Goal: Task Accomplishment & Management: Manage account settings

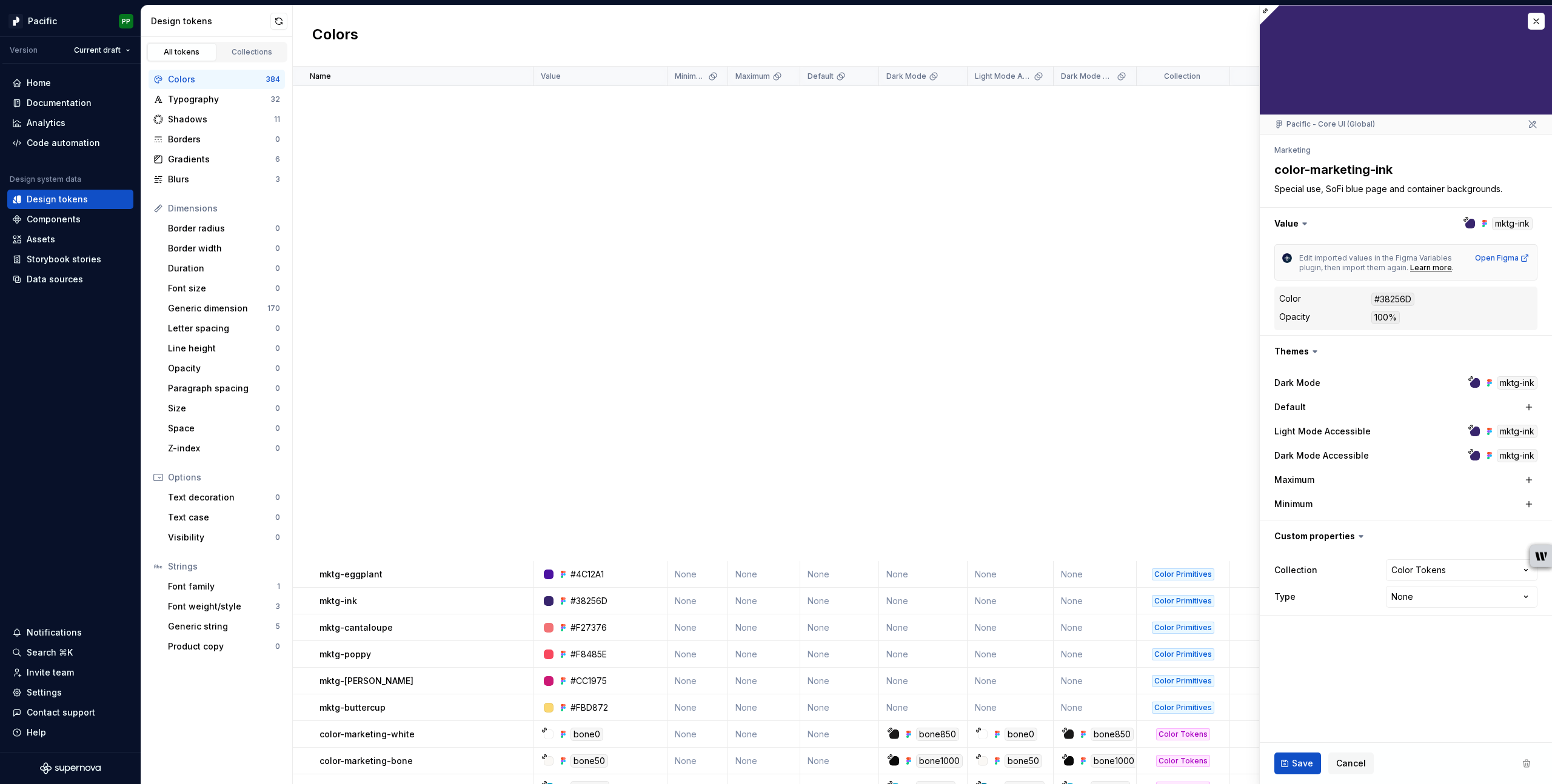
scroll to position [744, 0]
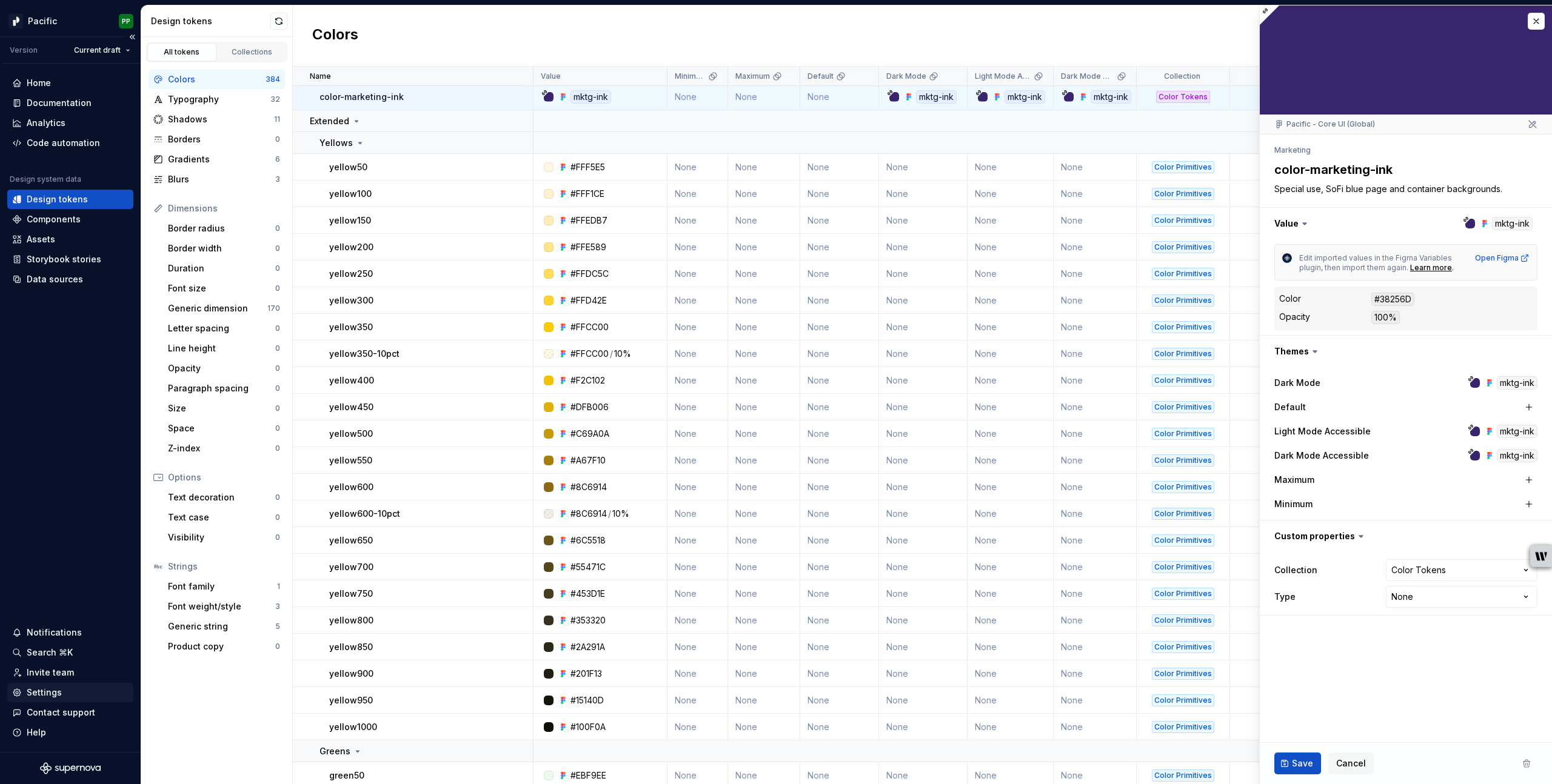
click at [42, 692] on div "Settings" at bounding box center [44, 693] width 35 height 12
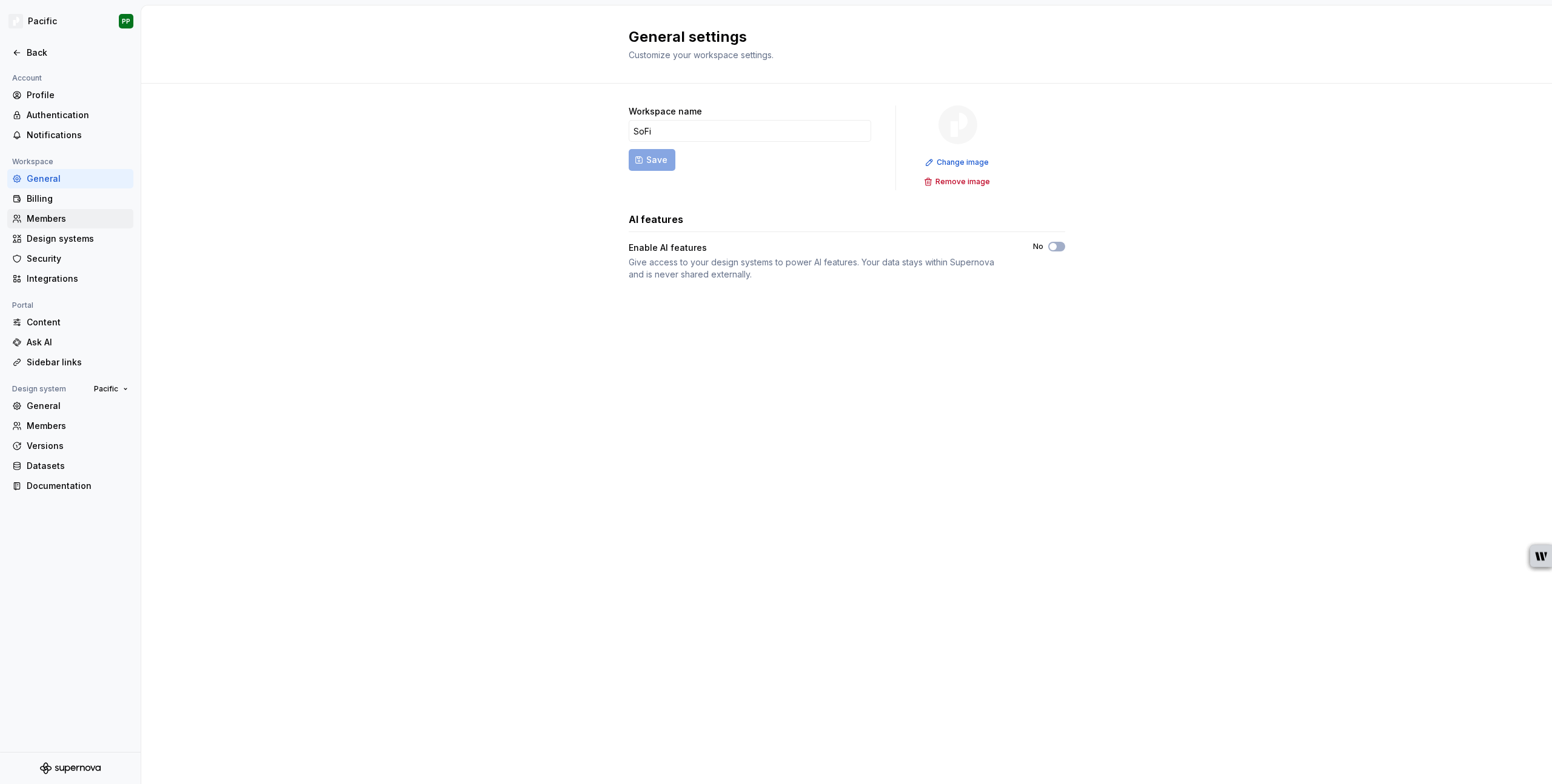
click at [59, 221] on div "Members" at bounding box center [78, 219] width 102 height 12
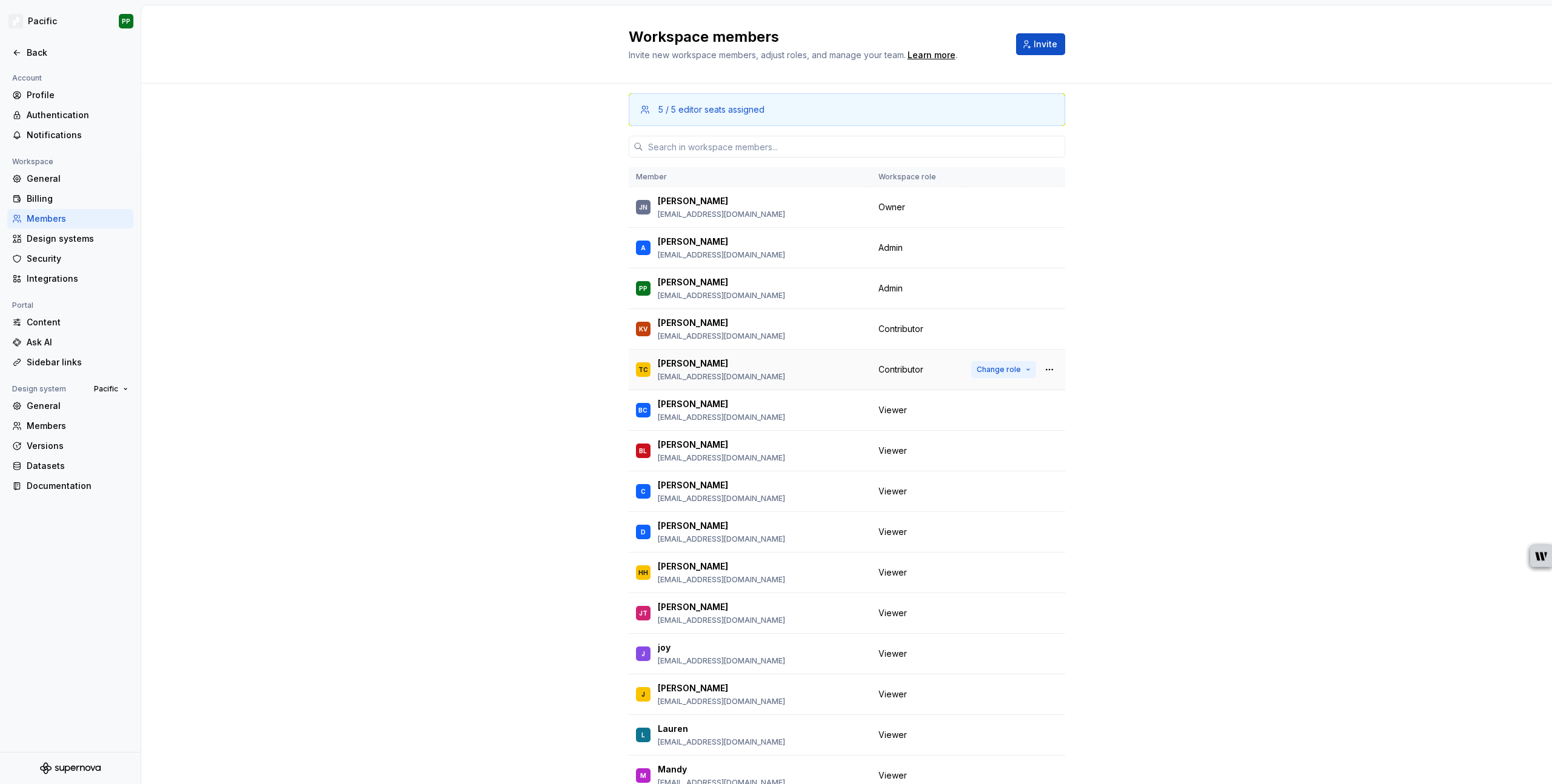
click at [1023, 372] on button "Change role" at bounding box center [1003, 370] width 65 height 17
click at [1205, 461] on div "5 / 5 editor seats assigned Member Workspace role JN [PERSON_NAME] [EMAIL_ADDRE…" at bounding box center [846, 473] width 1410 height 779
click at [999, 371] on span "Change role" at bounding box center [999, 370] width 44 height 9
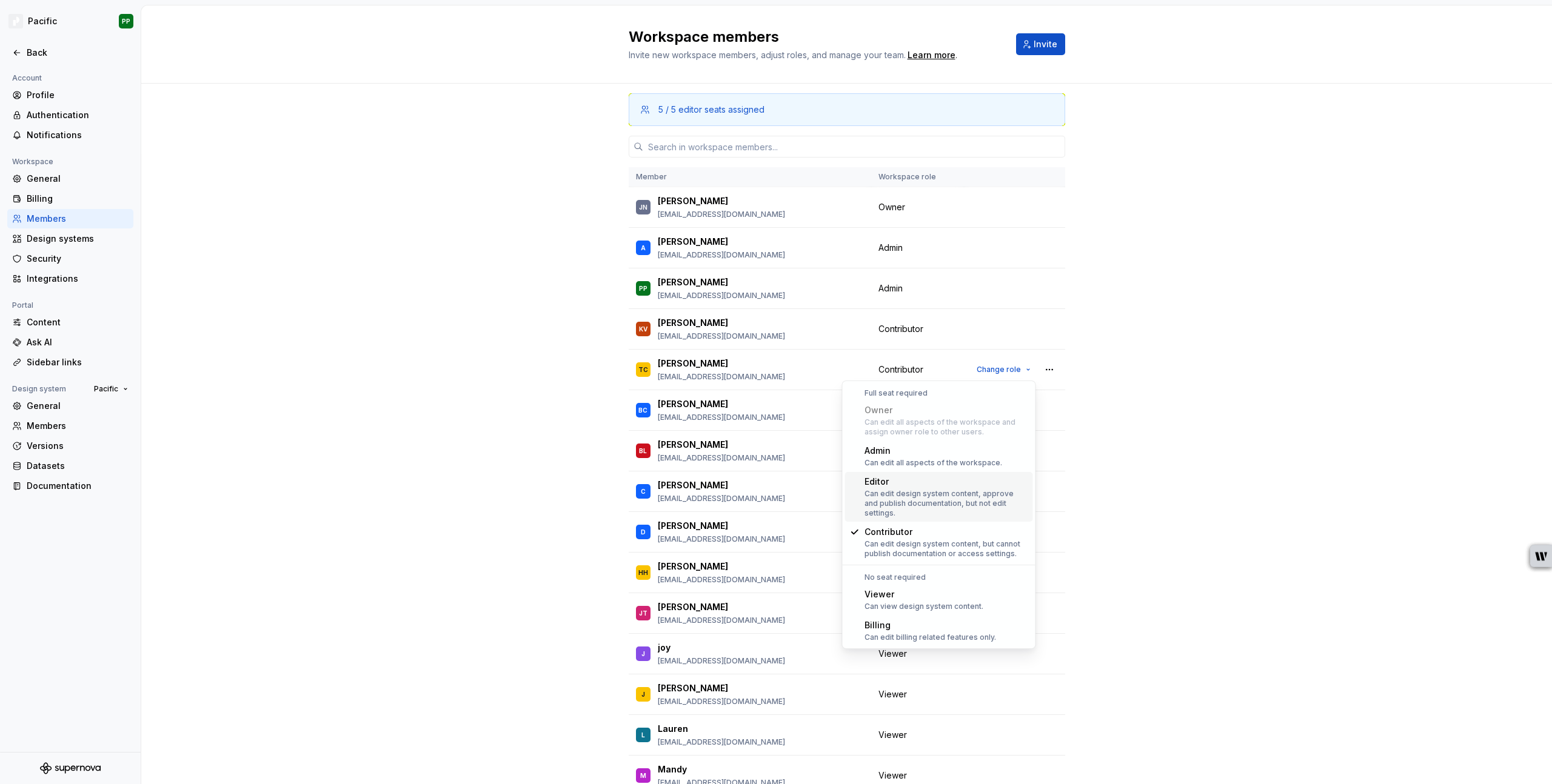
click at [327, 461] on div "5 / 5 editor seats assigned Member Workspace role JN [PERSON_NAME] [EMAIL_ADDRE…" at bounding box center [846, 473] width 1410 height 779
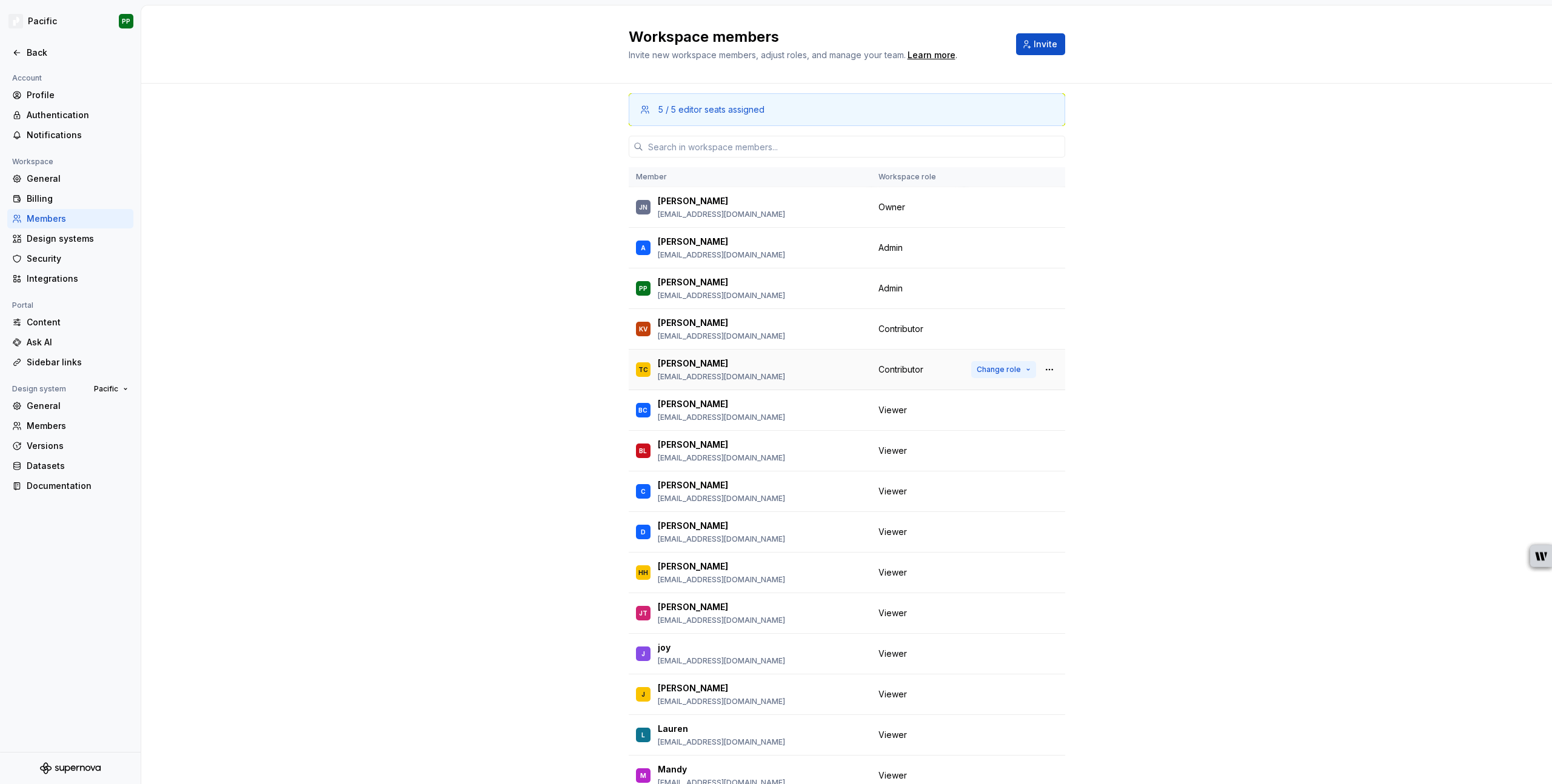
click at [1023, 370] on button "Change role" at bounding box center [1003, 370] width 65 height 17
click at [455, 412] on div "5 / 5 editor seats assigned Member Workspace role JN [PERSON_NAME] [EMAIL_ADDRE…" at bounding box center [846, 473] width 1410 height 779
click at [1020, 372] on button "Change role" at bounding box center [1003, 370] width 65 height 17
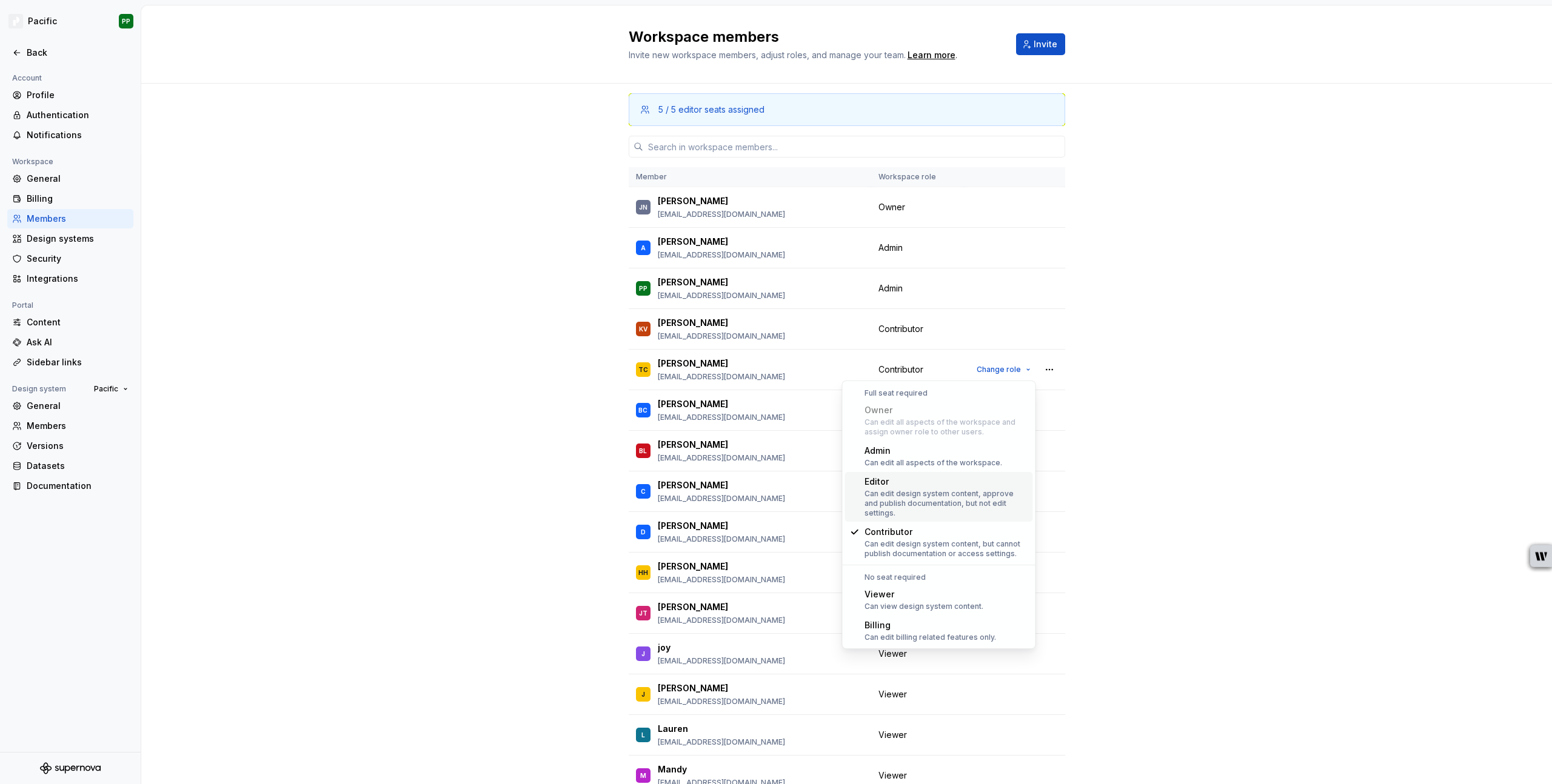
click at [979, 494] on div "Can edit design system content, approve and publish documentation, but not edit…" at bounding box center [946, 503] width 164 height 29
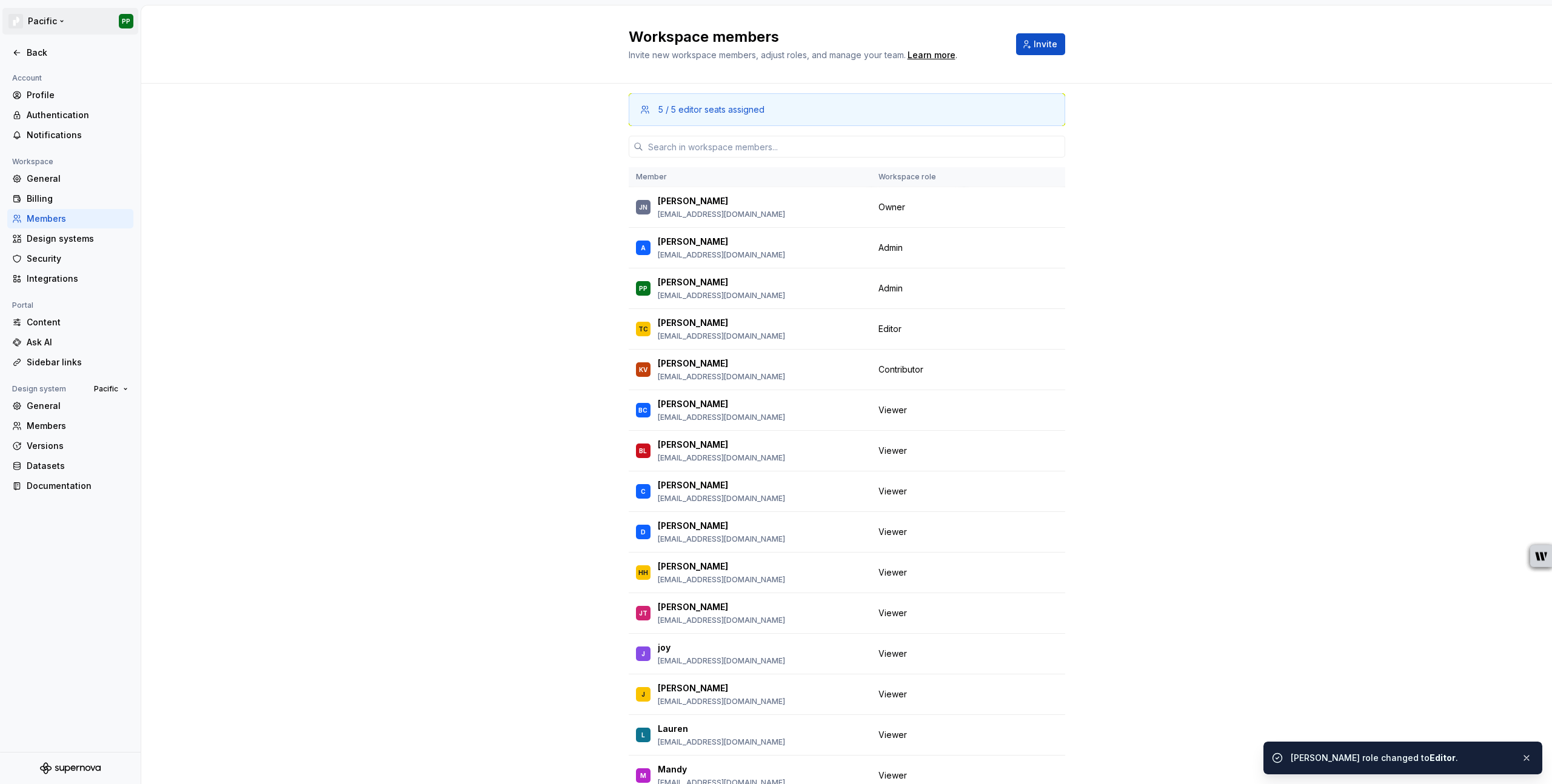
click at [60, 21] on html "Pacific PP Back Account Profile Authentication Notifications Workspace General …" at bounding box center [776, 392] width 1552 height 784
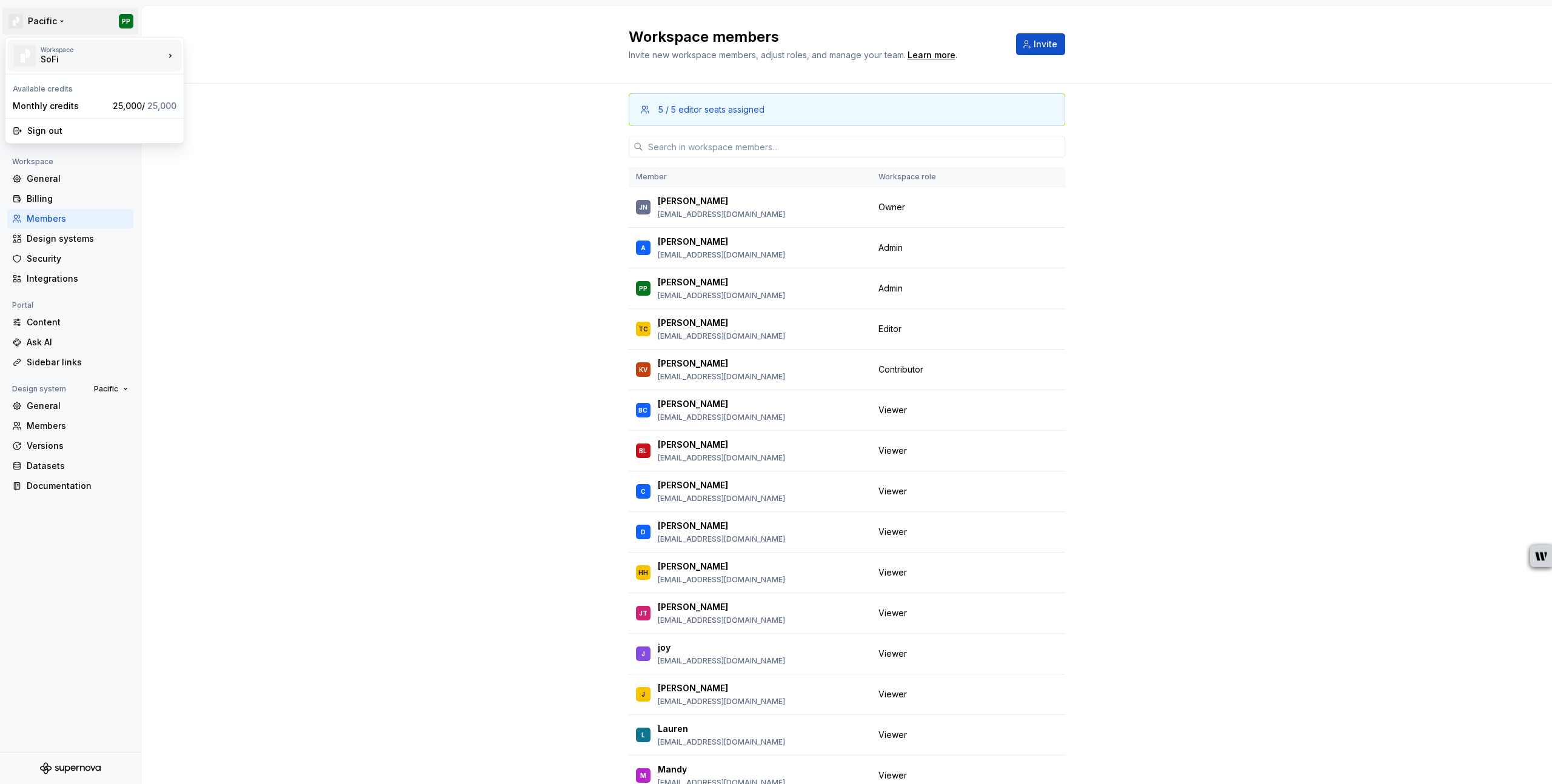
click at [91, 60] on div "SoFi" at bounding box center [93, 60] width 103 height 12
click at [255, 171] on html "Pacific PP Back Account Profile Authentication Notifications Workspace General …" at bounding box center [776, 392] width 1552 height 784
click at [15, 54] on icon at bounding box center [17, 52] width 9 height 9
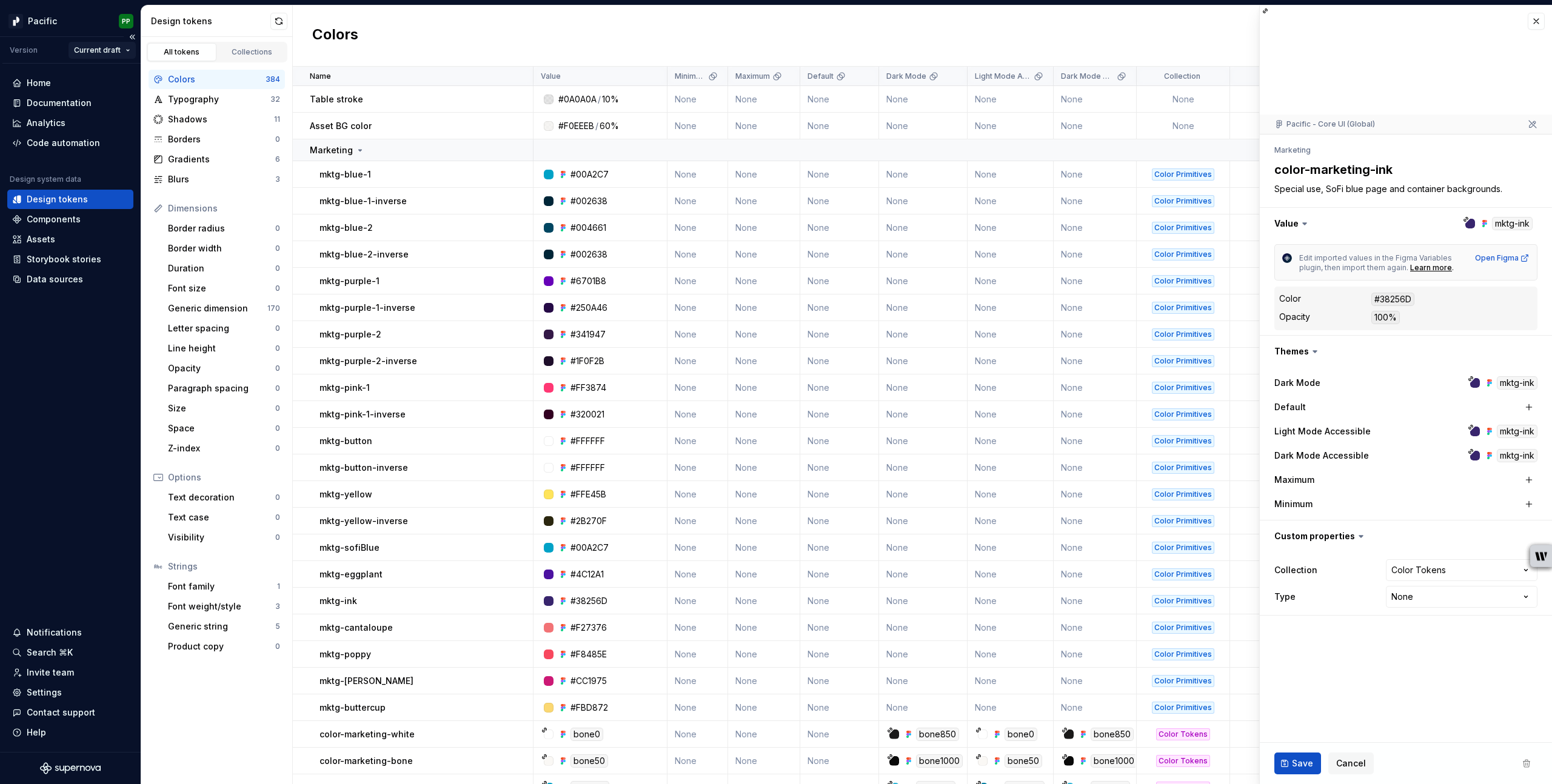
type textarea "*"
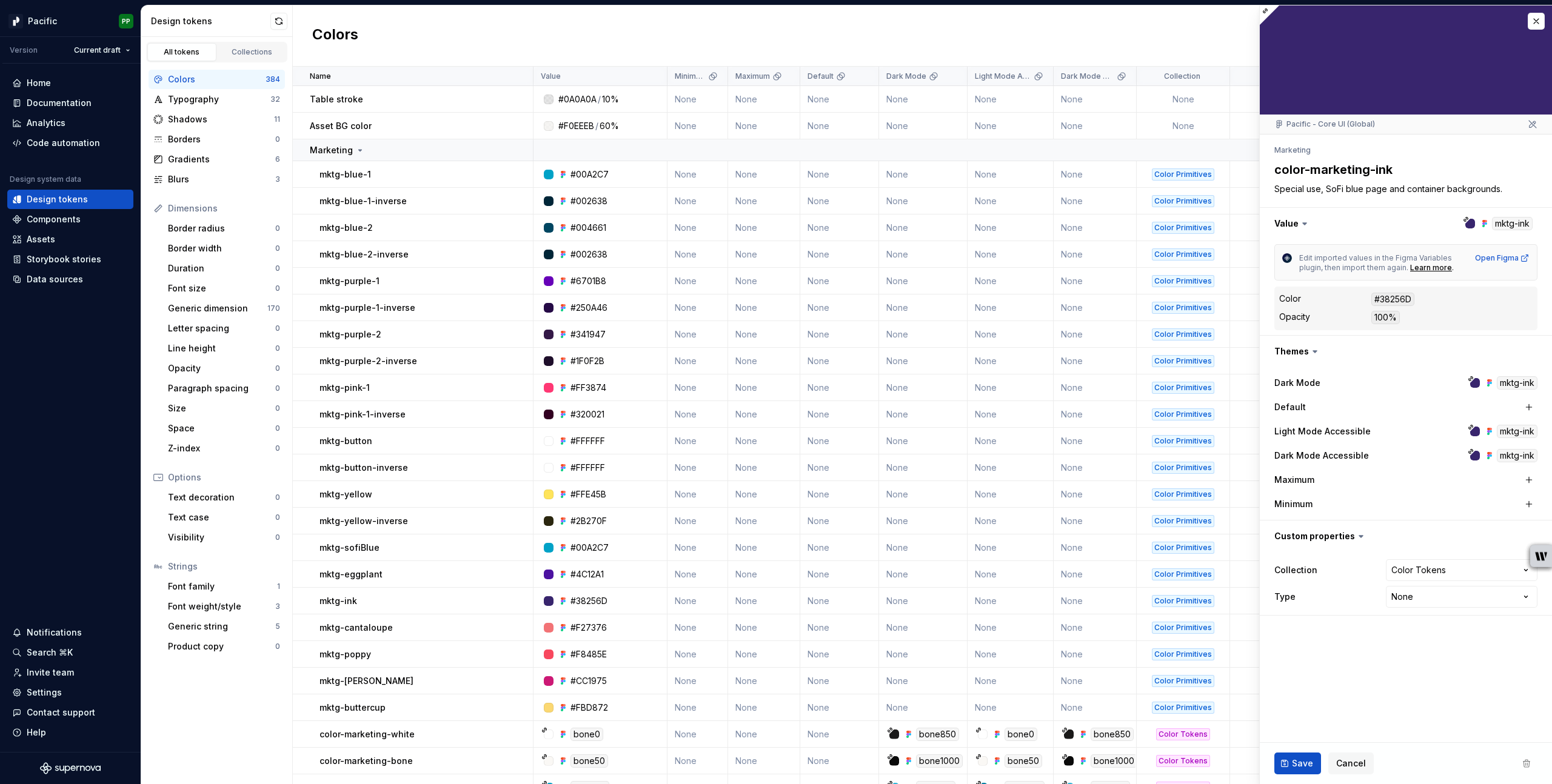
click at [123, 54] on html "Pacific PP Version Current draft Home Documentation Analytics Code automation D…" at bounding box center [776, 392] width 1552 height 784
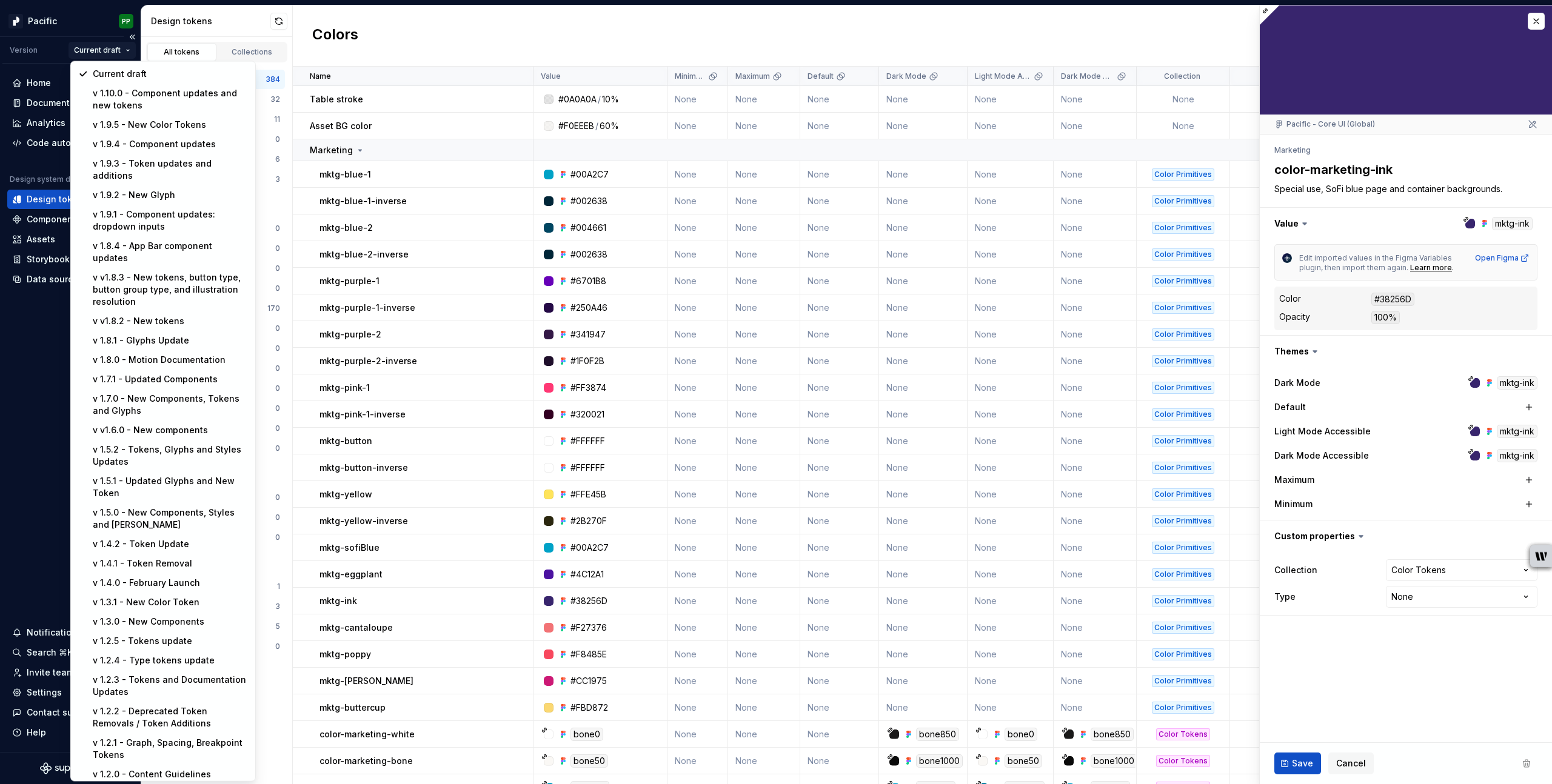
click at [109, 53] on html "Pacific PP Version Current draft Home Documentation Analytics Code automation D…" at bounding box center [776, 392] width 1552 height 784
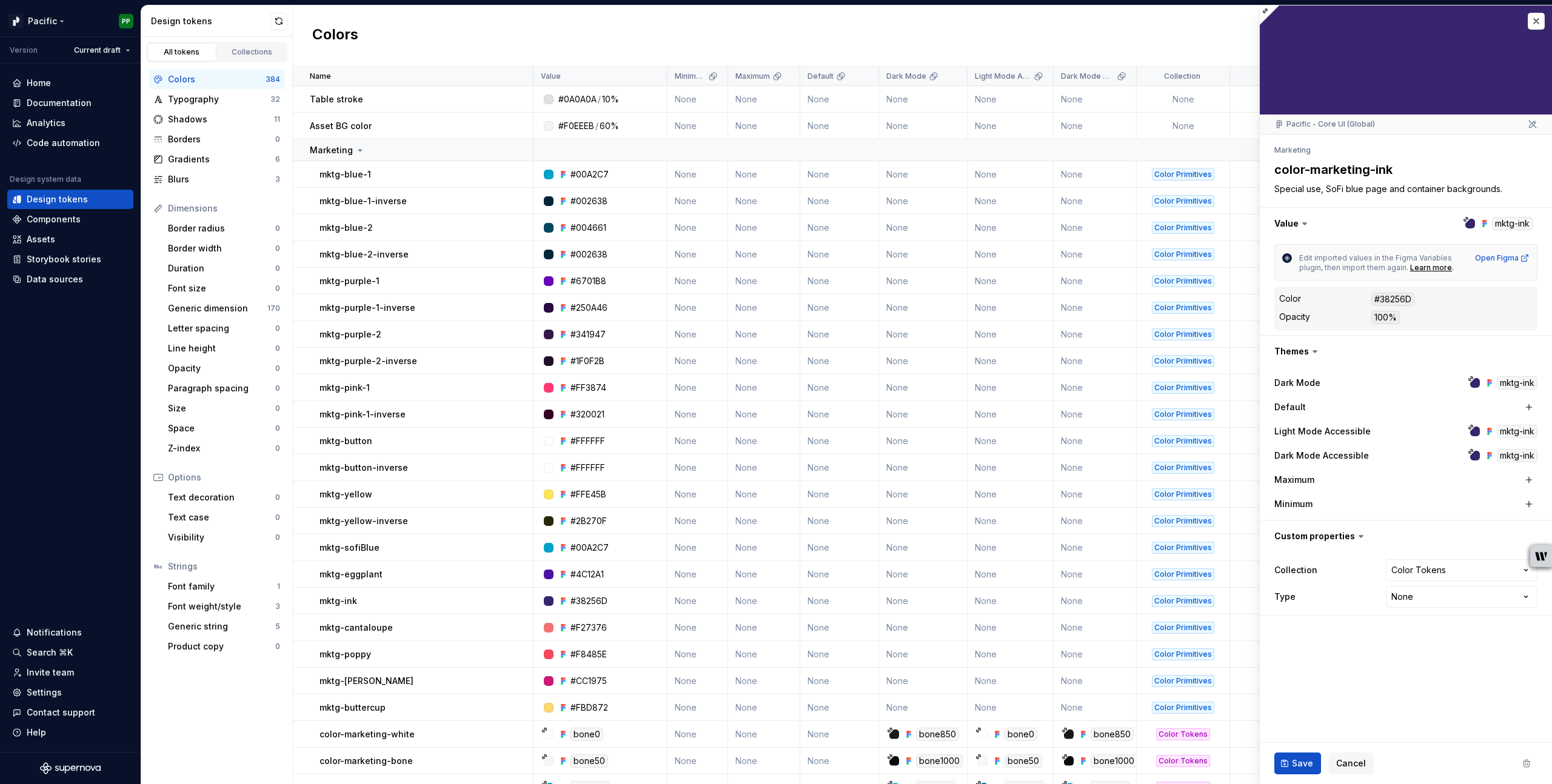
click at [63, 19] on html "Pacific PP Version Current draft Home Documentation Analytics Code automation D…" at bounding box center [776, 392] width 1552 height 784
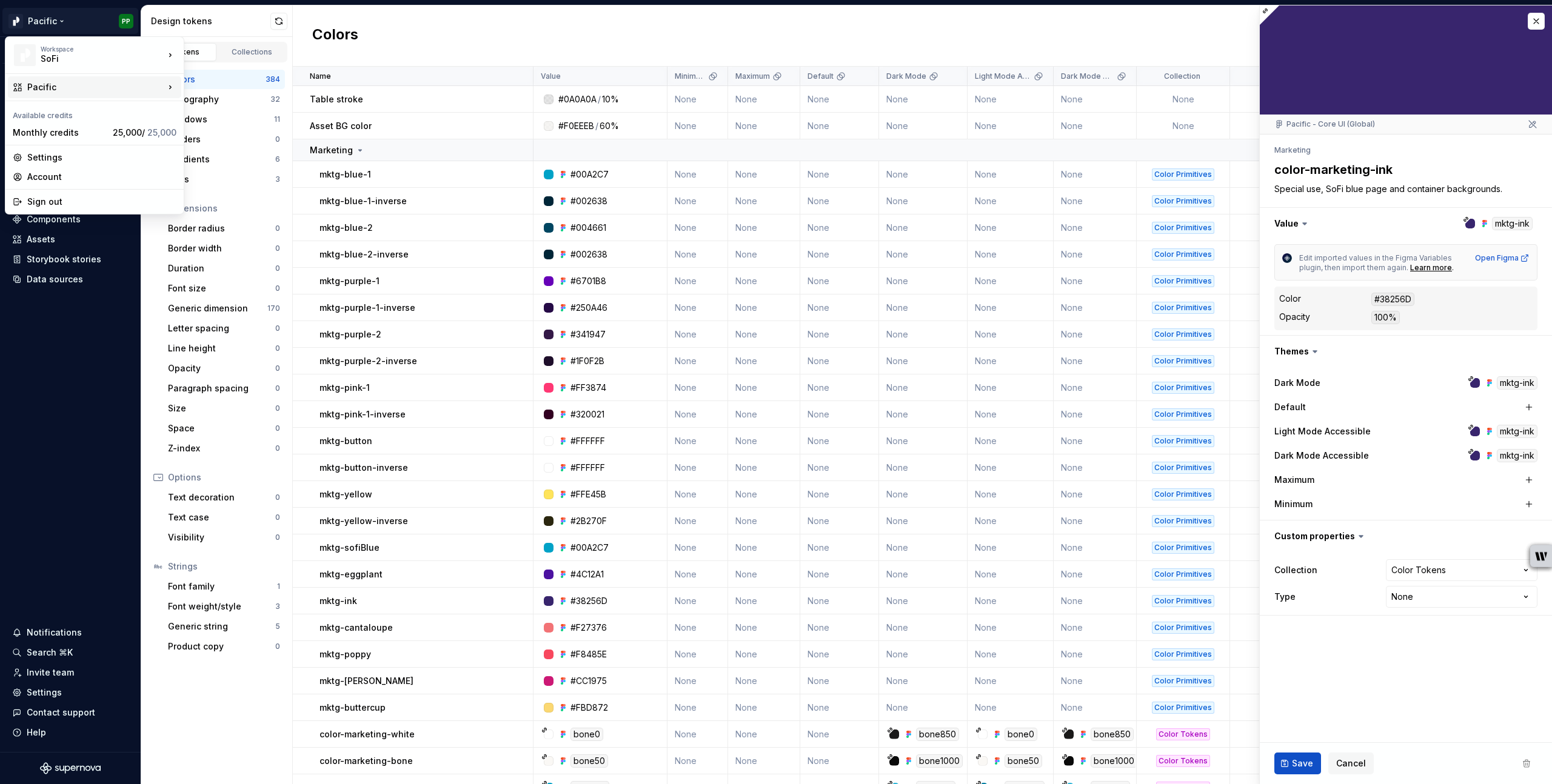
click at [85, 87] on div "Pacific" at bounding box center [96, 87] width 137 height 12
drag, startPoint x: 167, startPoint y: 81, endPoint x: 167, endPoint y: 89, distance: 8.0
click at [167, 82] on icon at bounding box center [170, 87] width 12 height 12
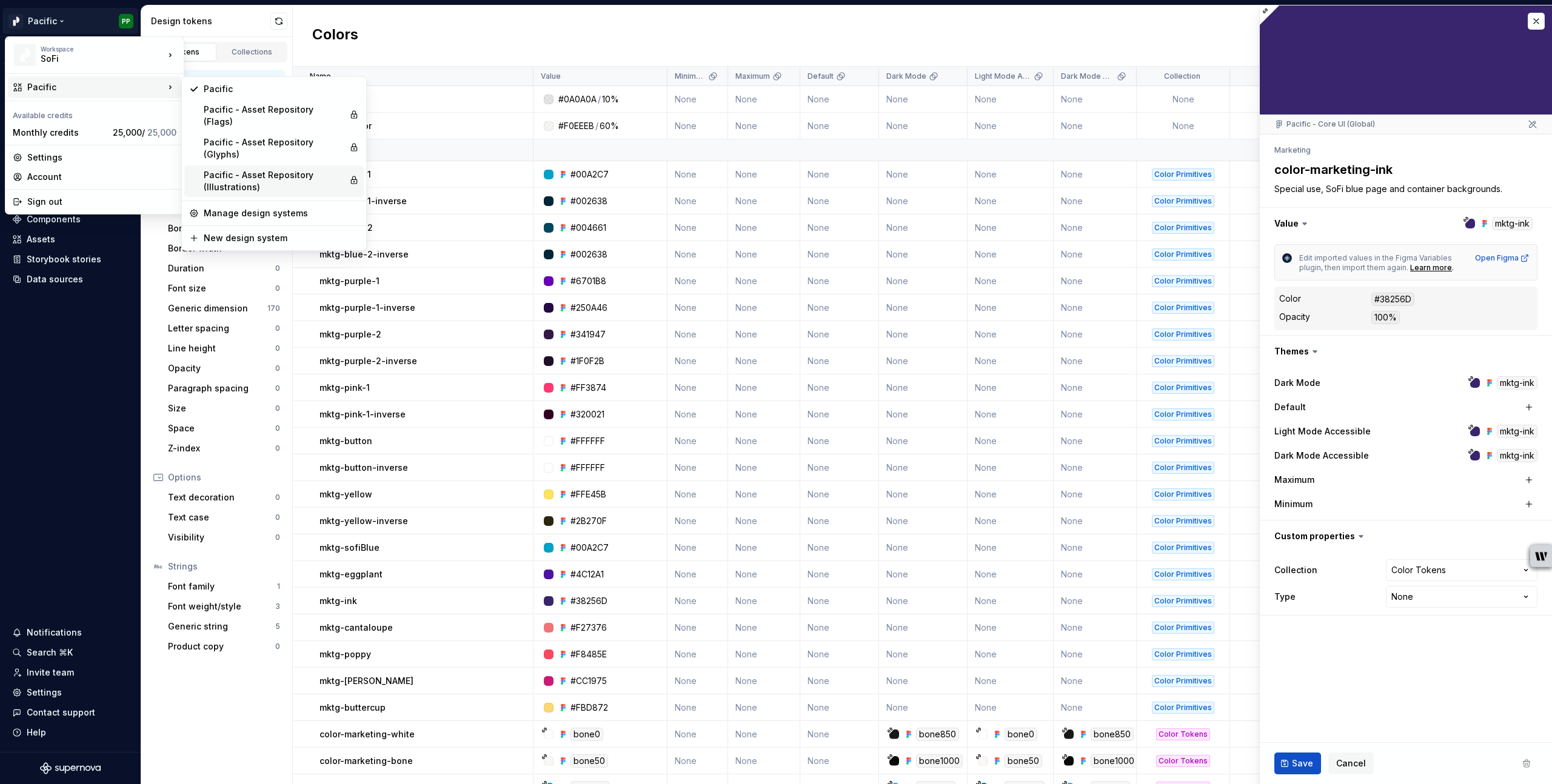
click at [259, 169] on div "Pacific - Asset Repository (Illustrations)" at bounding box center [274, 181] width 141 height 24
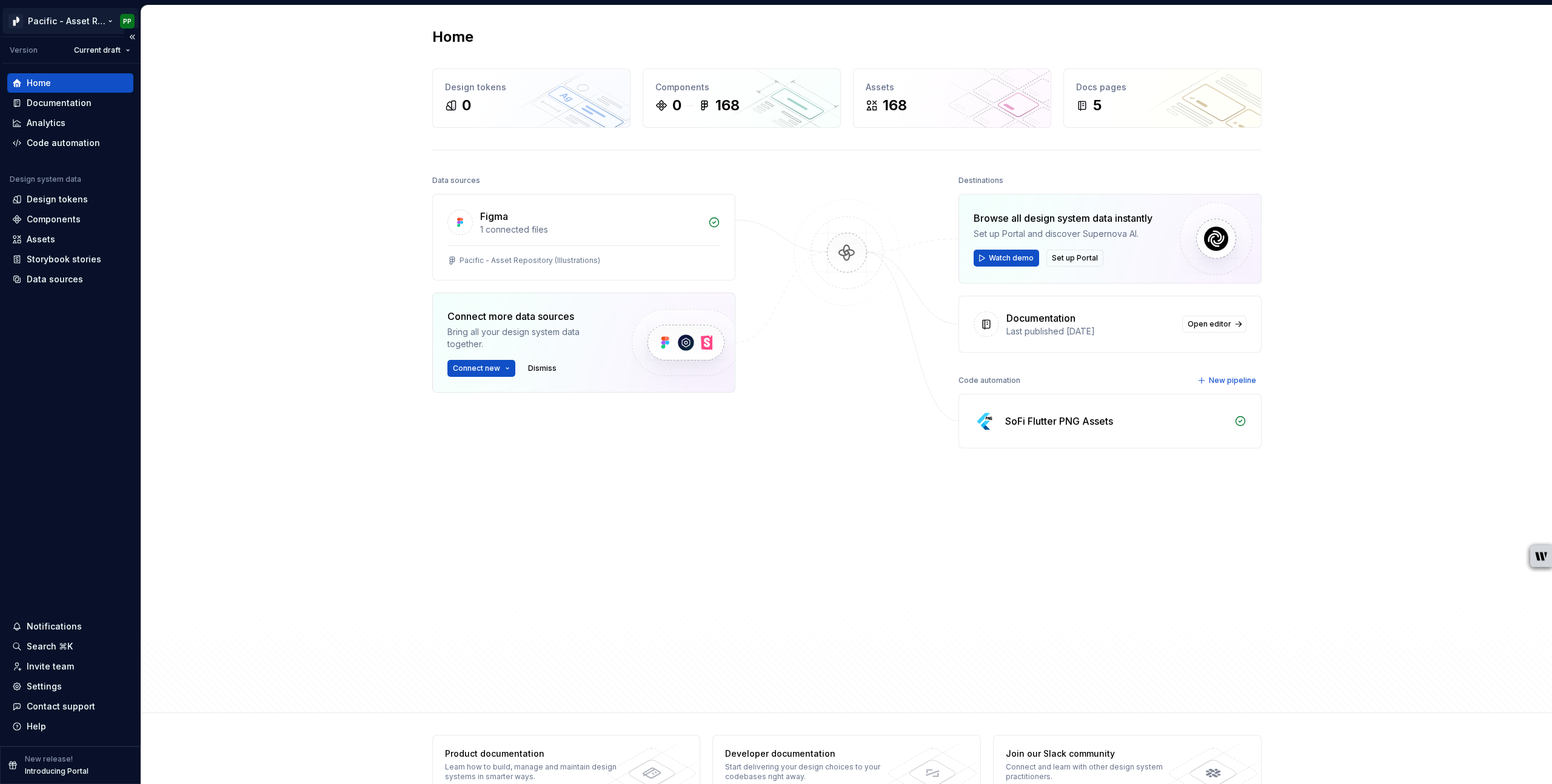
click at [104, 23] on html "Pacific - Asset Repository (Illustrations) PP Version Current draft Home Docume…" at bounding box center [776, 392] width 1552 height 784
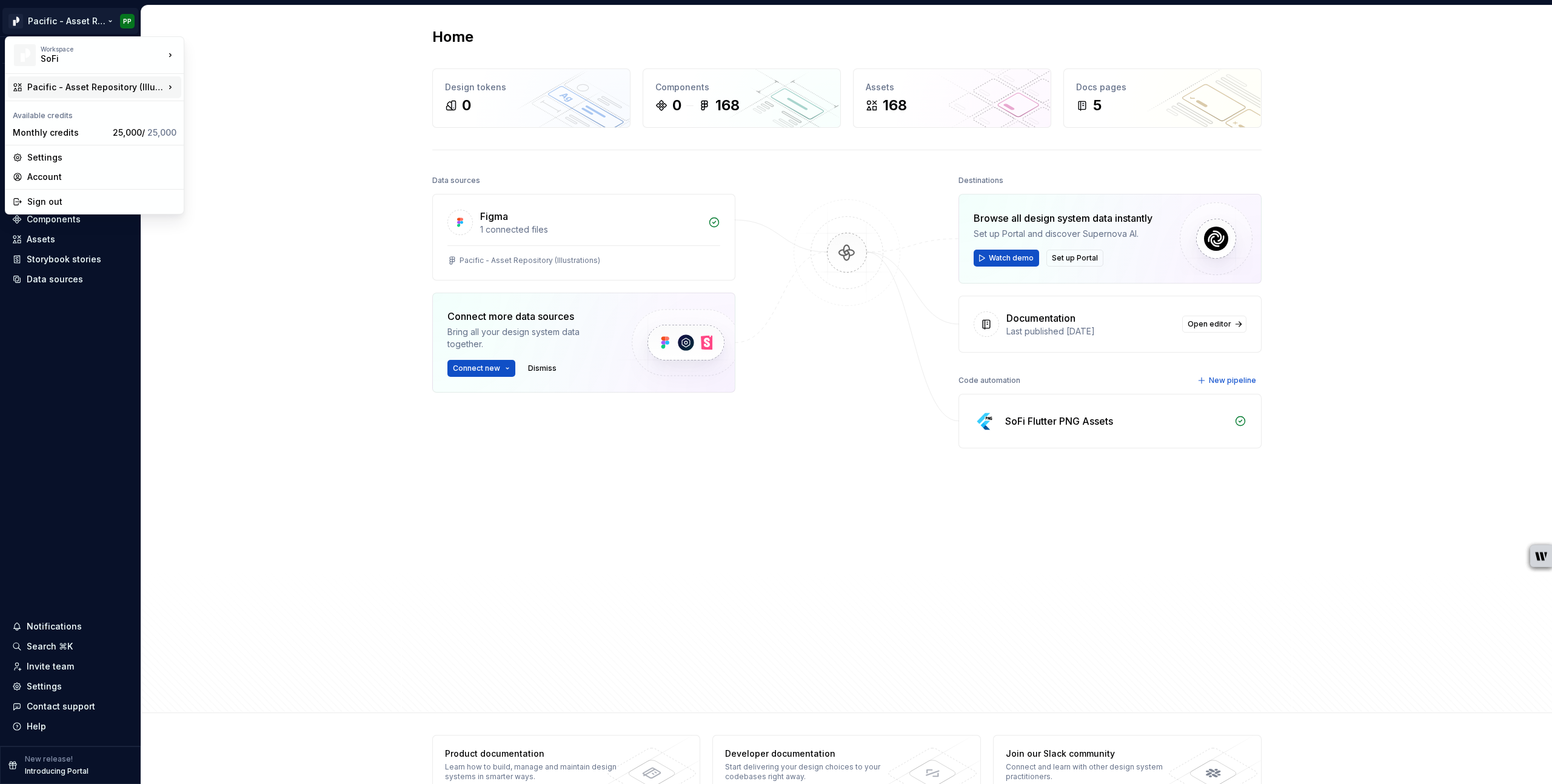
click at [148, 85] on div "Pacific - Asset Repository (Illustrations)" at bounding box center [96, 87] width 137 height 12
click at [164, 88] on icon at bounding box center [170, 87] width 12 height 12
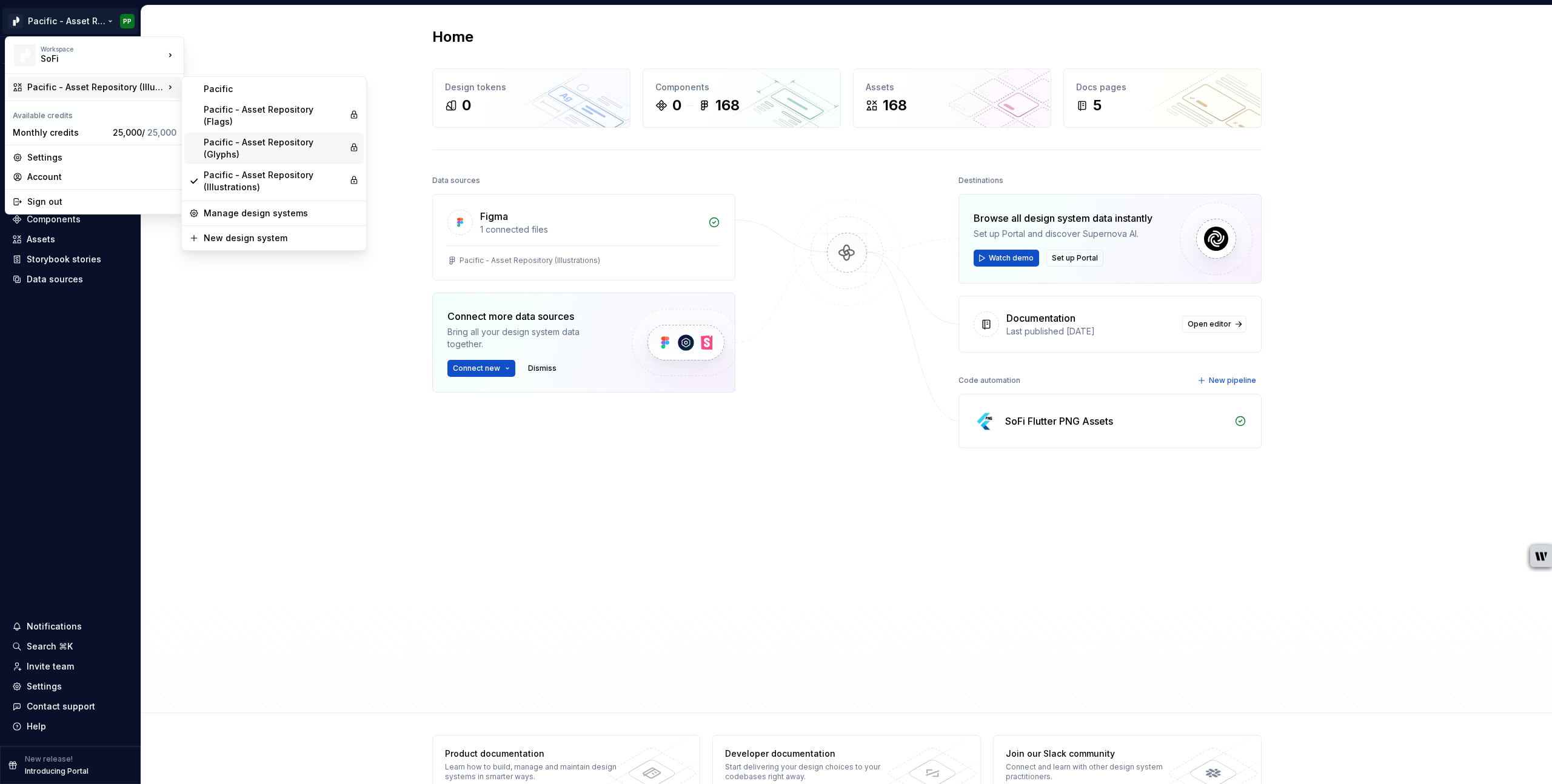
click at [260, 136] on div "Pacific - Asset Repository (Glyphs)" at bounding box center [274, 148] width 141 height 24
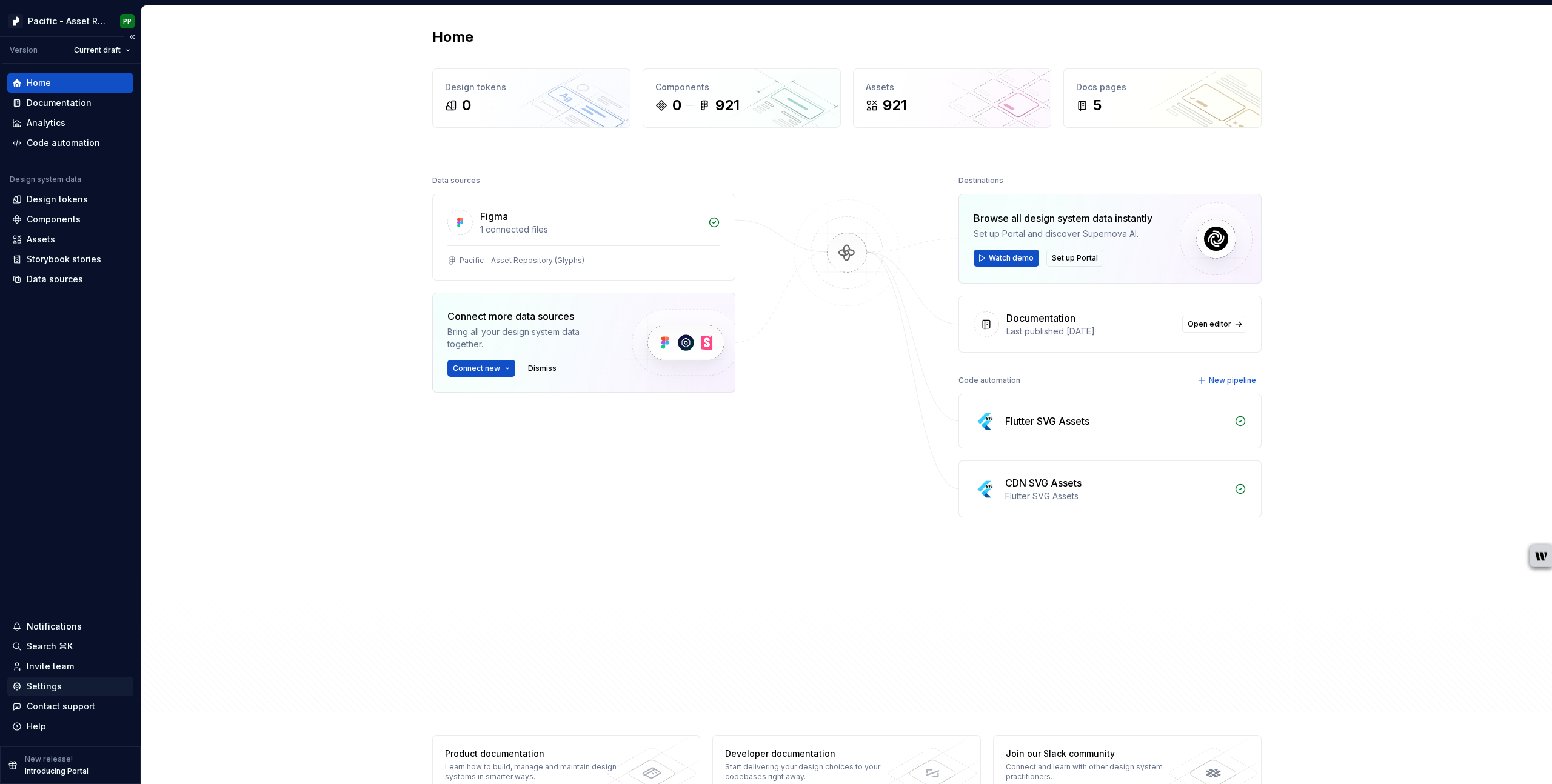
click at [55, 687] on div "Settings" at bounding box center [44, 687] width 35 height 12
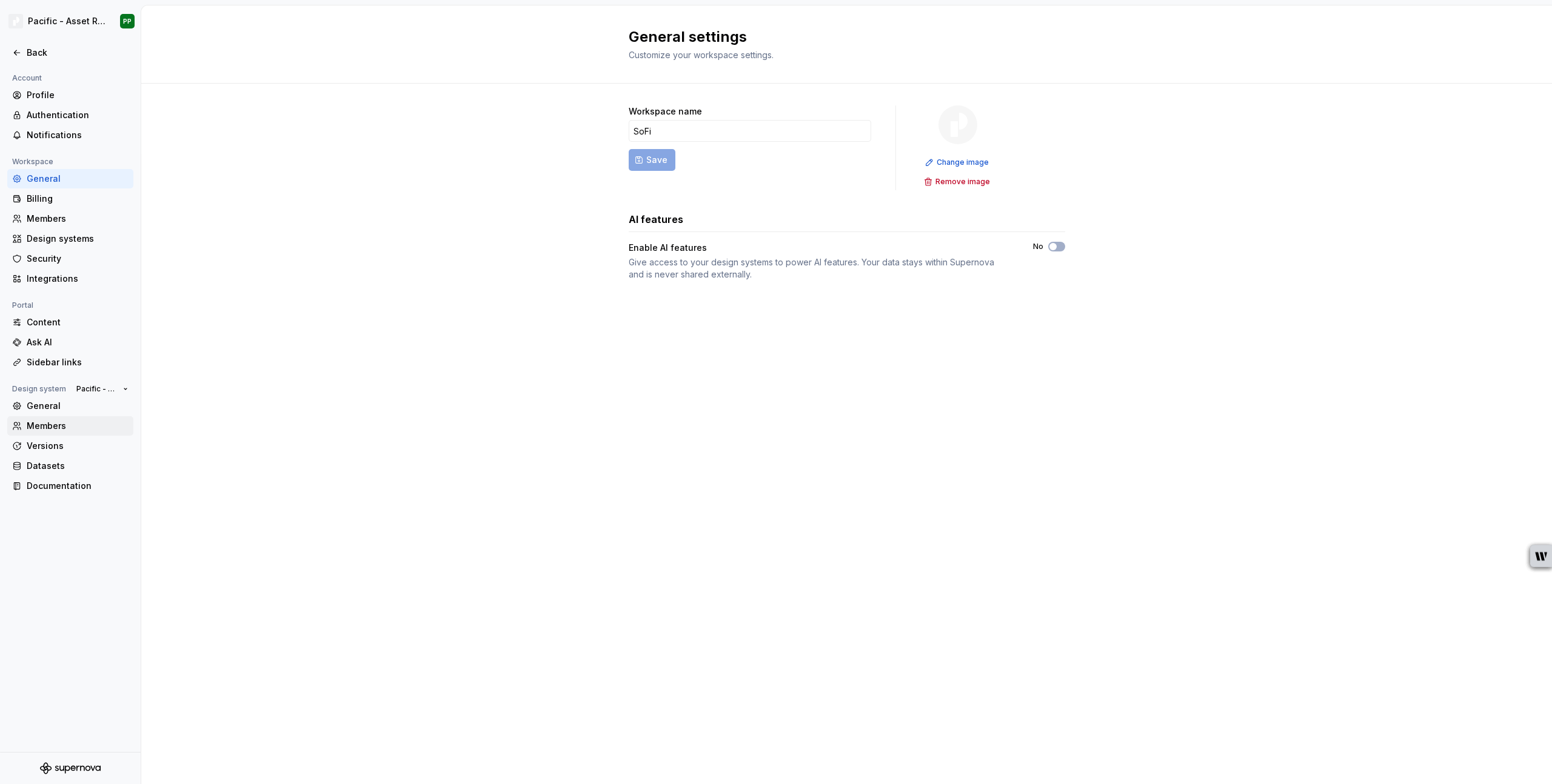
click at [58, 425] on div "Members" at bounding box center [78, 426] width 102 height 12
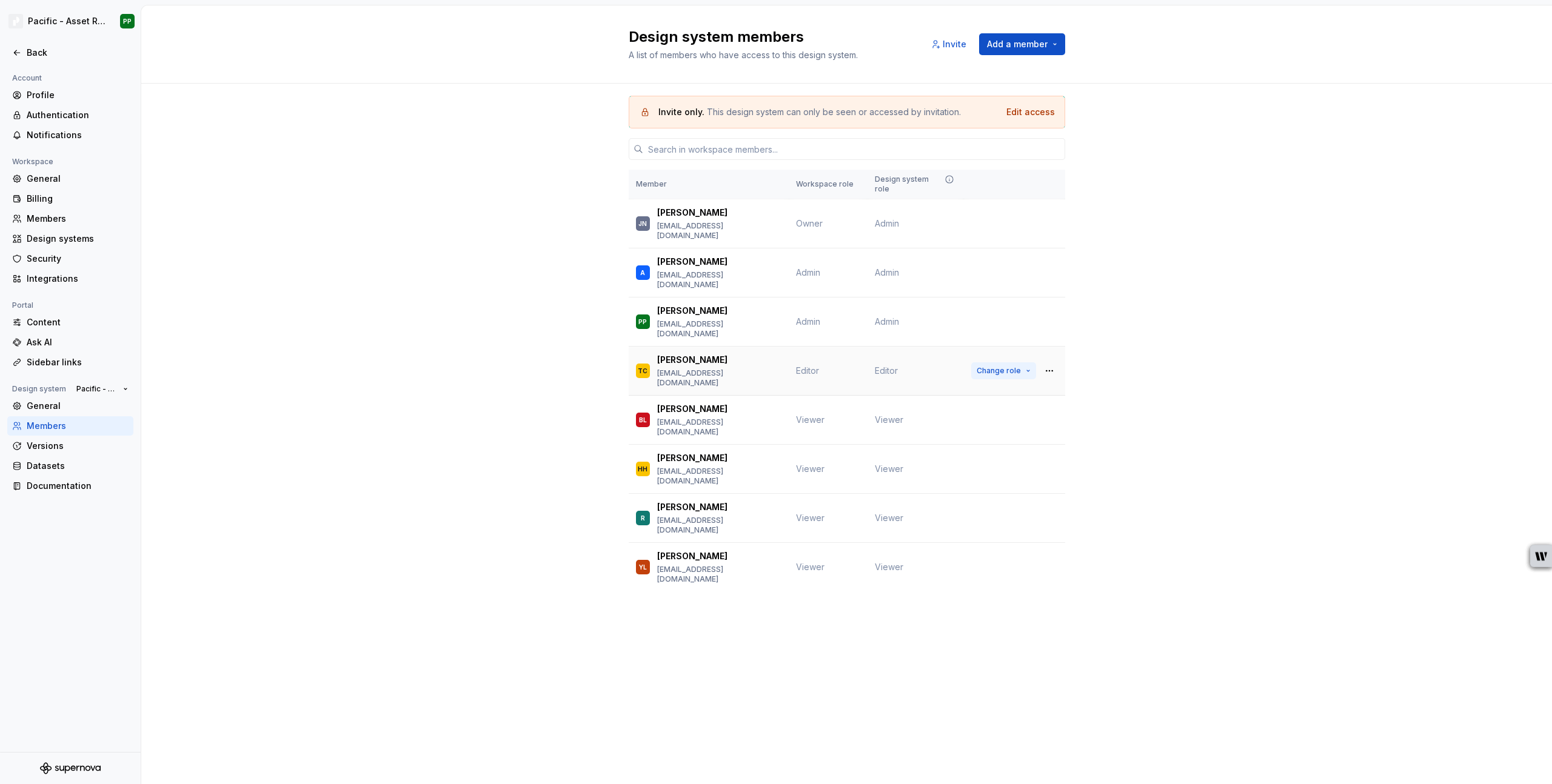
click at [1017, 366] on span "Change role" at bounding box center [999, 371] width 44 height 9
click at [1142, 418] on div "Invite only. This design system can only be seen or accessed by invitation. Edi…" at bounding box center [846, 361] width 1410 height 554
click at [61, 444] on div "Versions" at bounding box center [78, 446] width 102 height 12
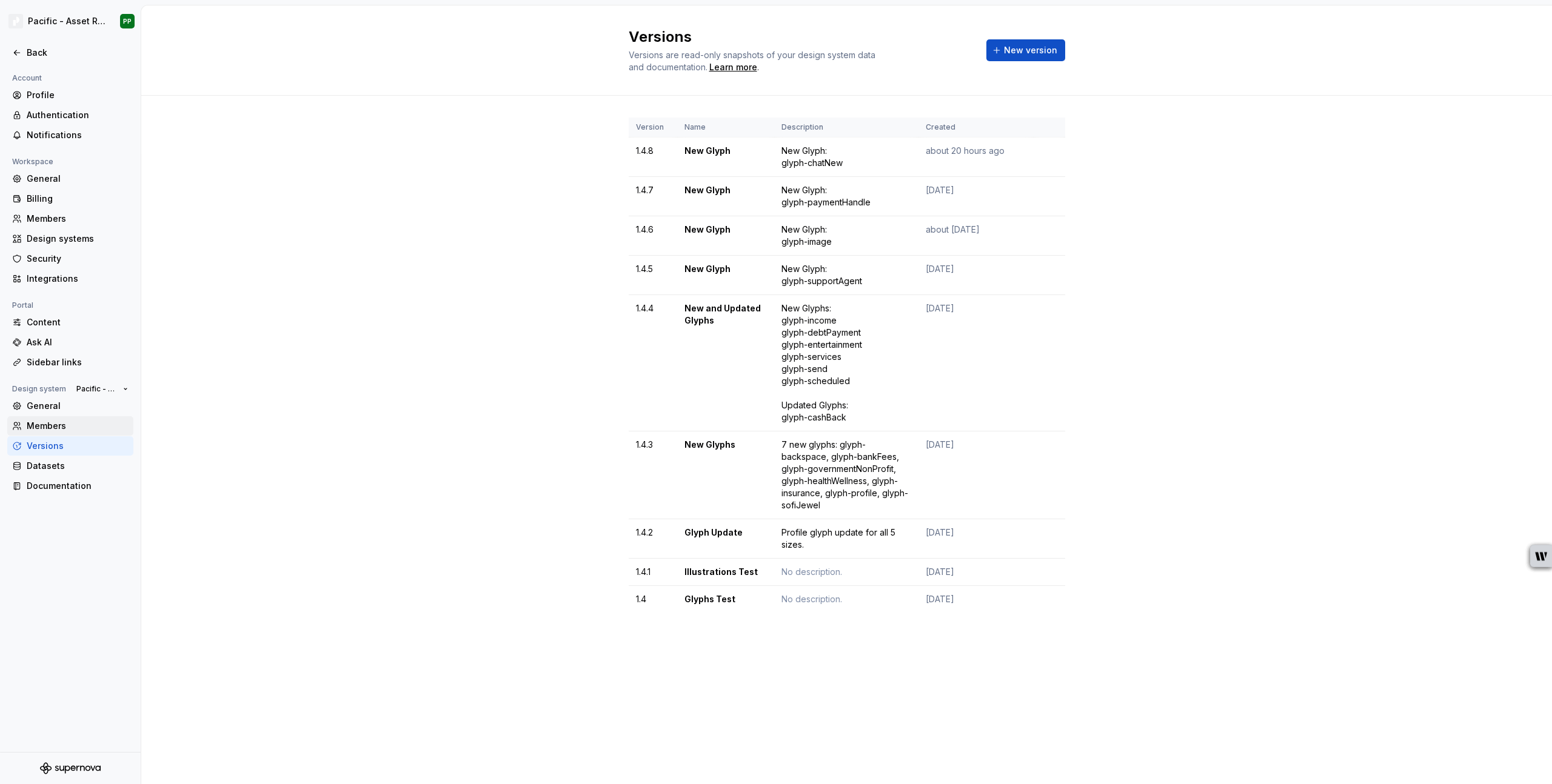
click at [58, 418] on div "Members" at bounding box center [70, 426] width 126 height 19
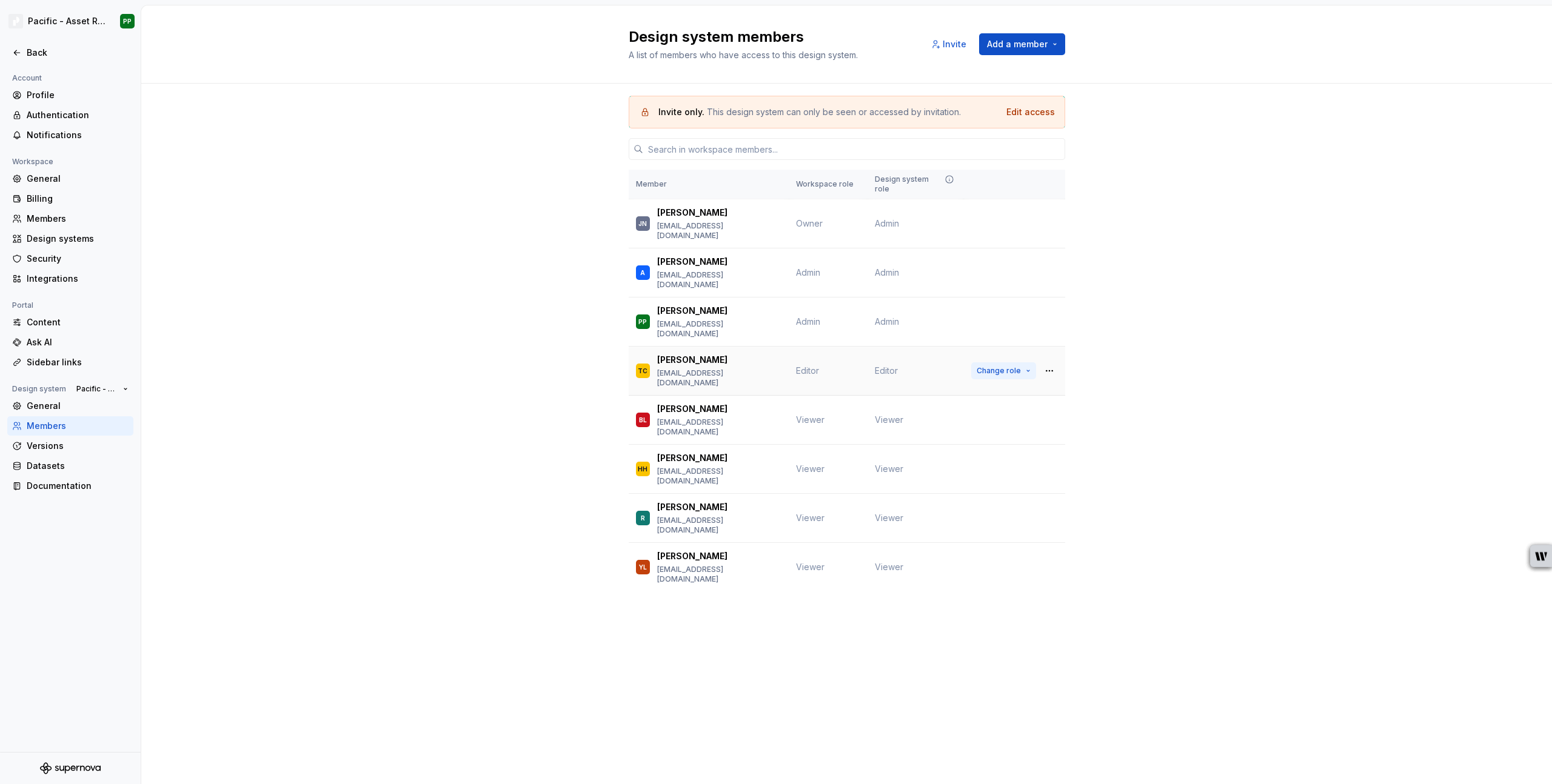
click at [1009, 366] on span "Change role" at bounding box center [999, 371] width 44 height 9
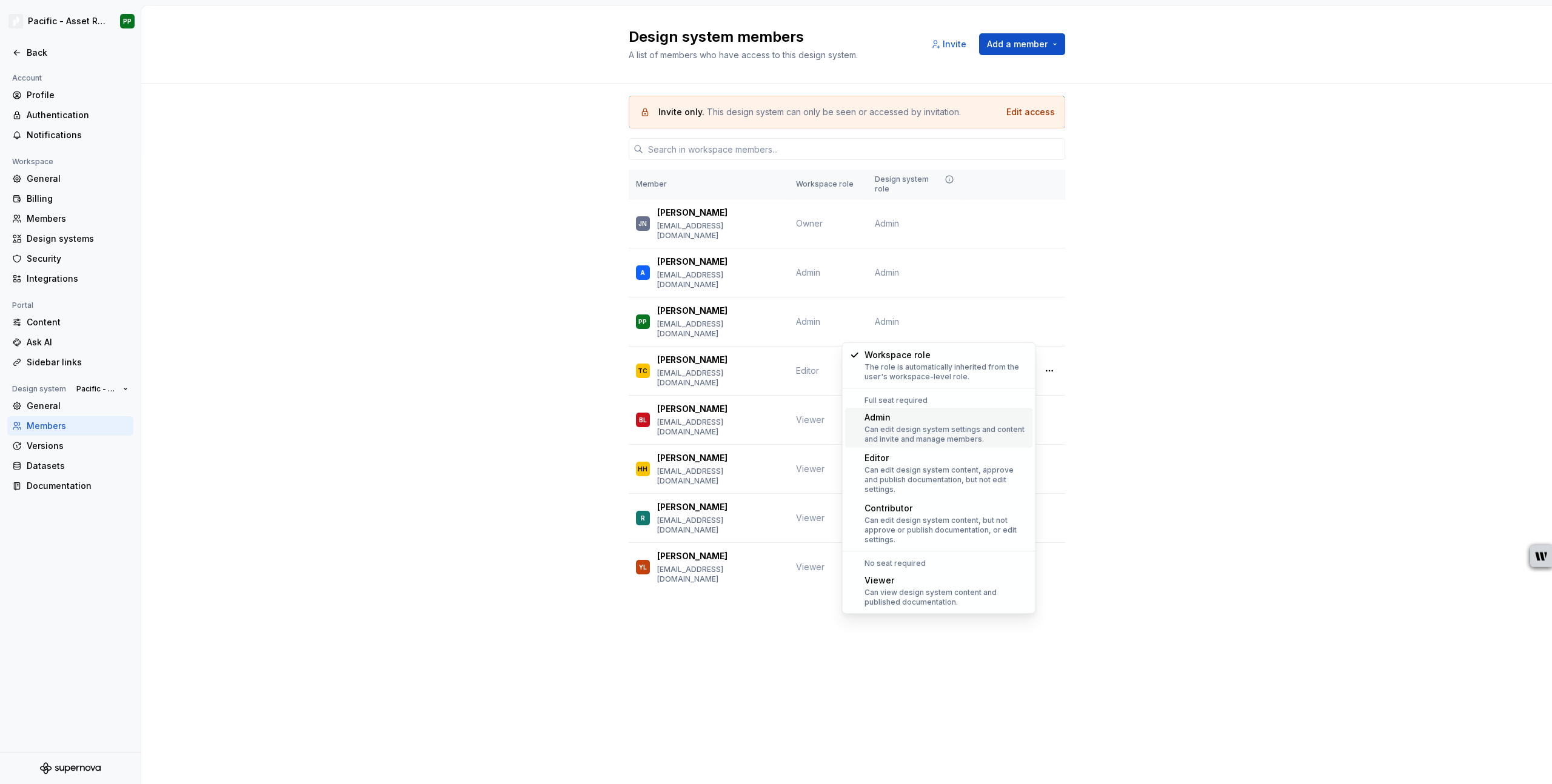
click at [942, 430] on div "Can edit design system settings and content and invite and manage members." at bounding box center [946, 435] width 164 height 19
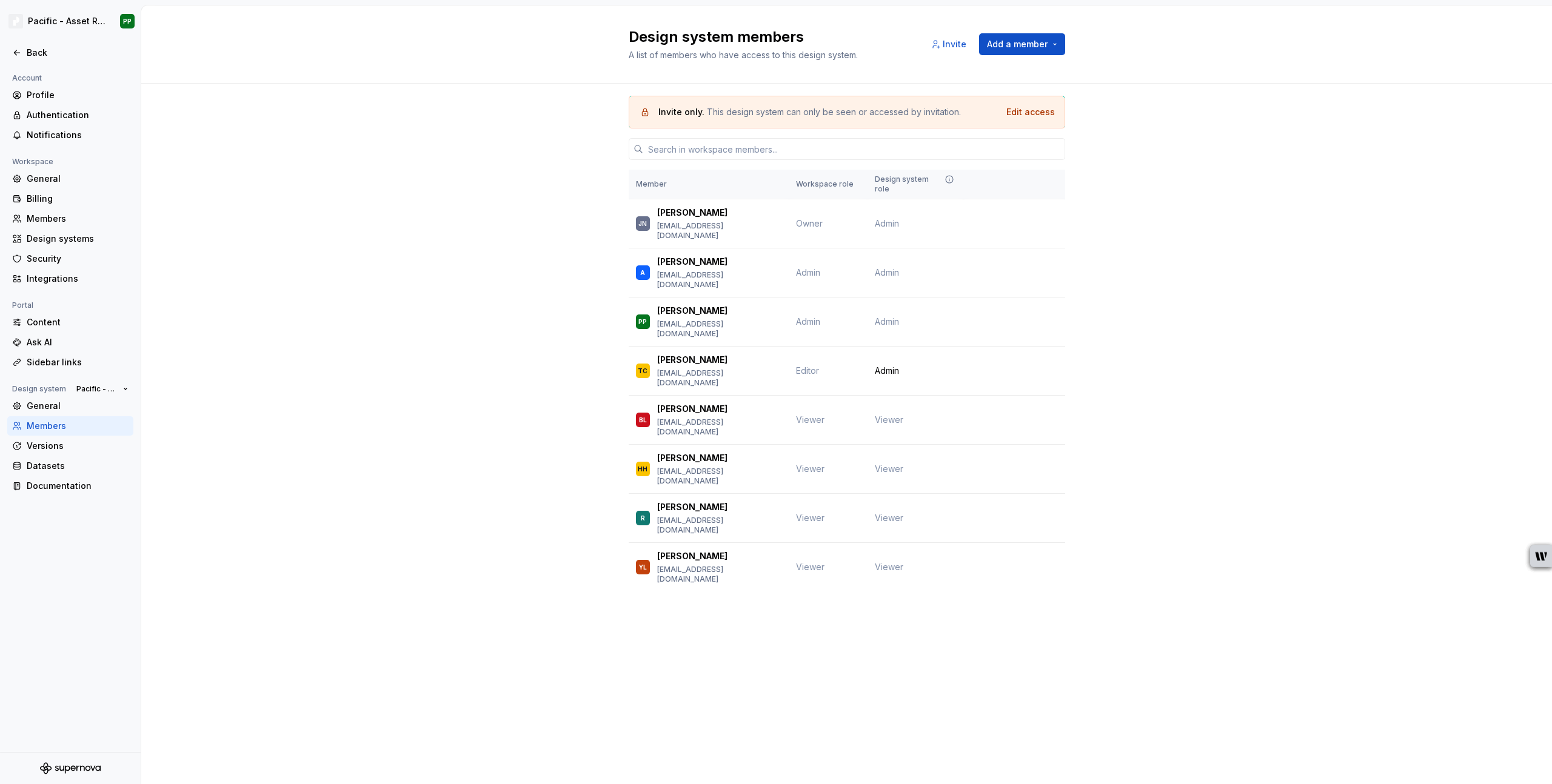
click at [474, 453] on div "Invite only. This design system can only be seen or accessed by invitation. Edi…" at bounding box center [846, 361] width 1410 height 554
click at [286, 310] on div "Invite only. This design system can only be seen or accessed by invitation. Edi…" at bounding box center [846, 361] width 1410 height 554
click at [35, 47] on div "Back" at bounding box center [78, 53] width 102 height 12
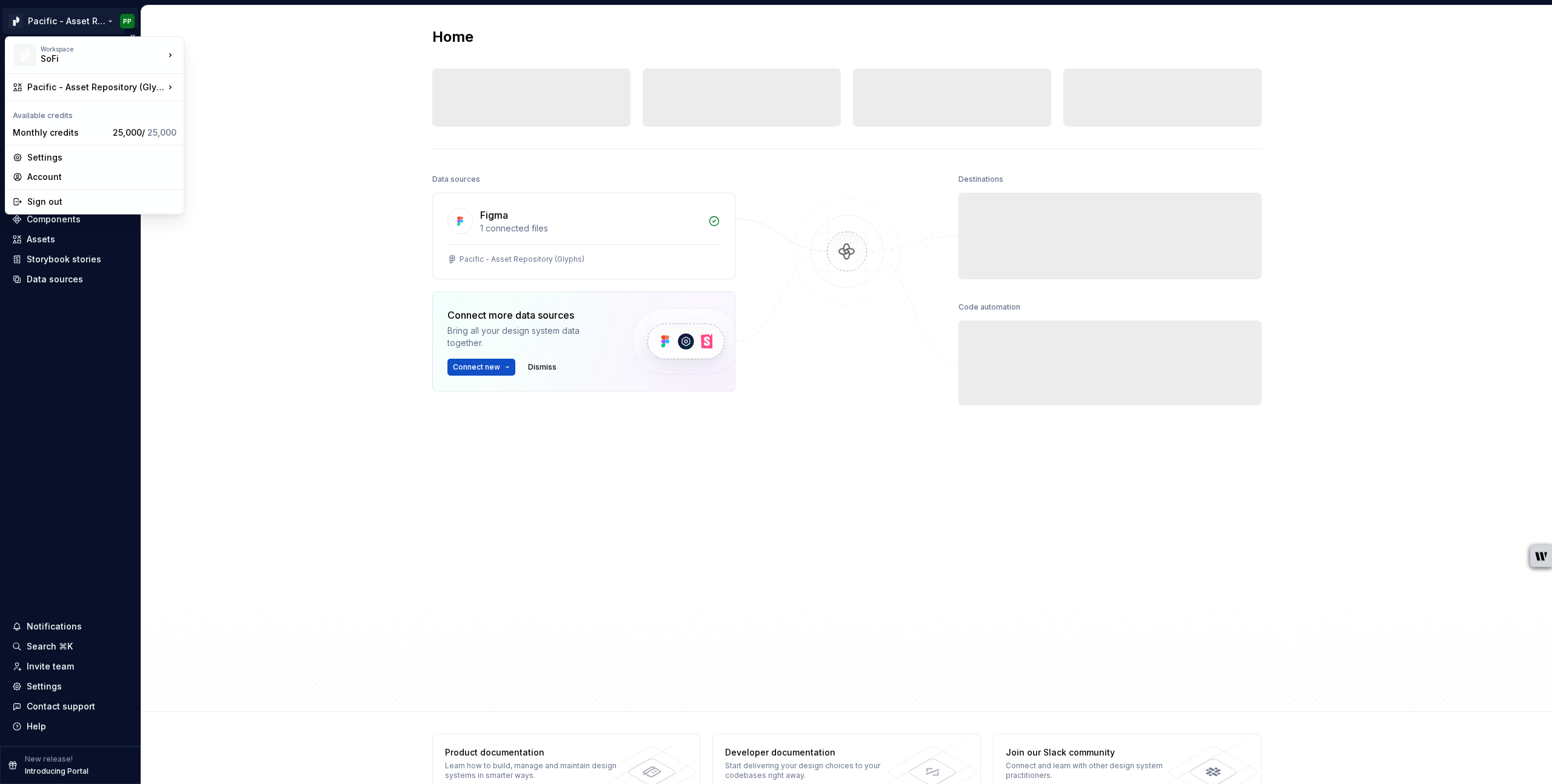
click at [109, 17] on html "Pacific - Asset Repository (Glyphs) PP Version Current draft Home Documentation…" at bounding box center [776, 392] width 1552 height 784
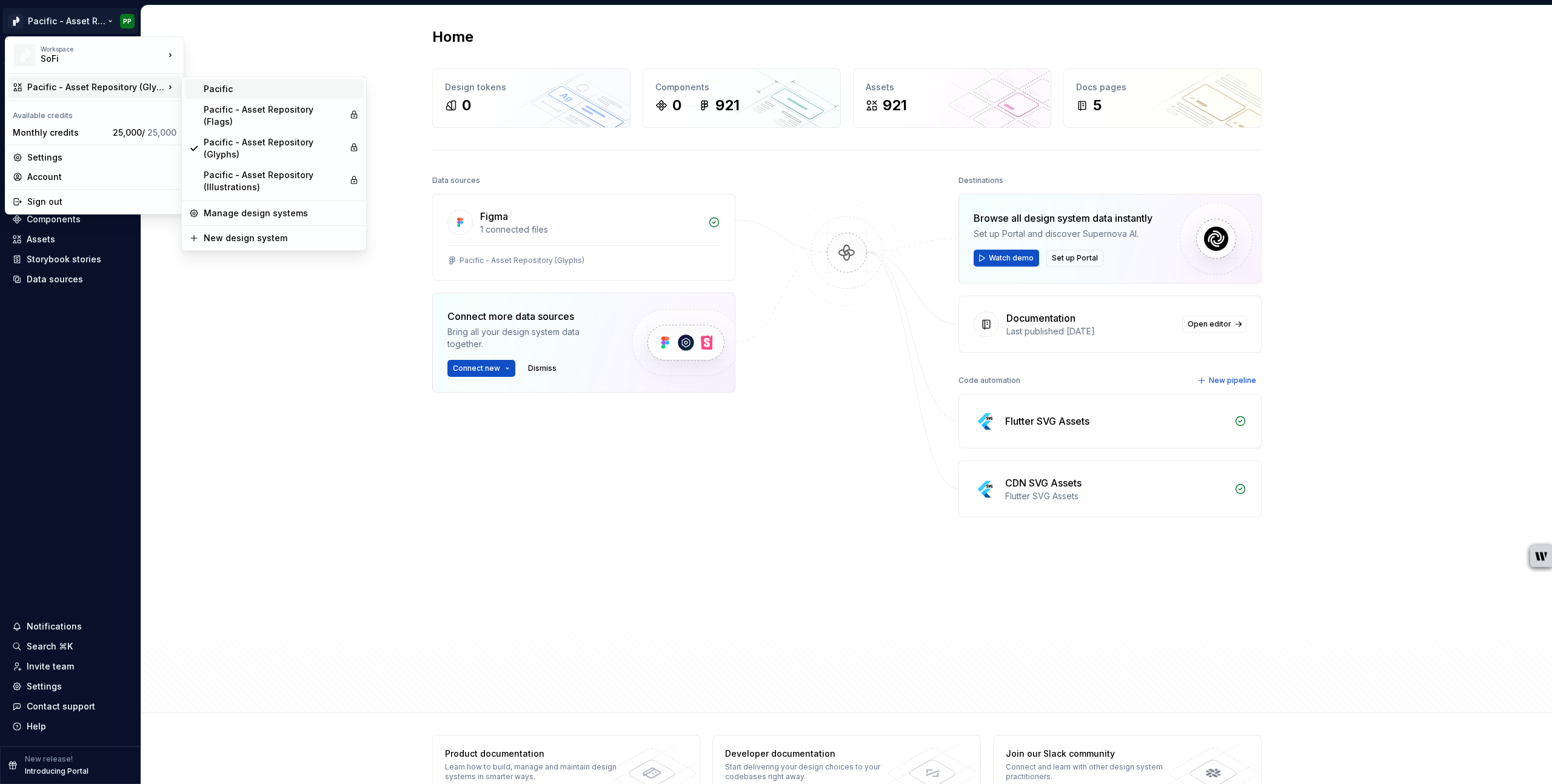
click at [225, 86] on div "Pacific" at bounding box center [281, 89] width 155 height 12
